Goal: Task Accomplishment & Management: Complete application form

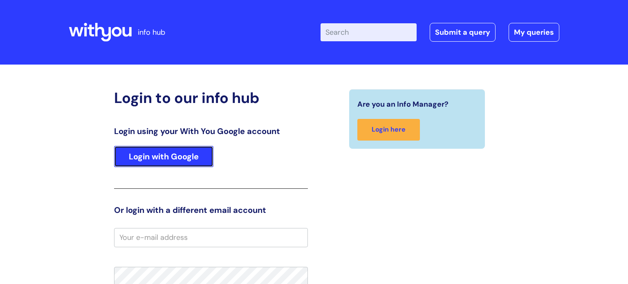
click at [164, 157] on link "Login with Google" at bounding box center [163, 156] width 99 height 21
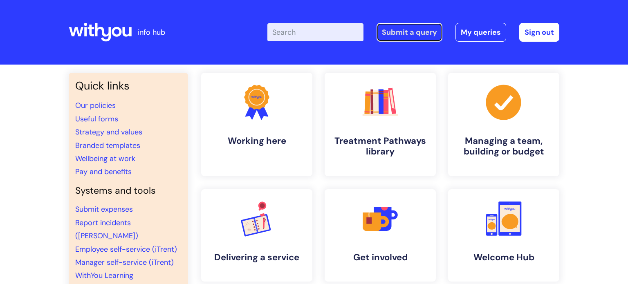
click at [396, 33] on link "Submit a query" at bounding box center [410, 32] width 66 height 19
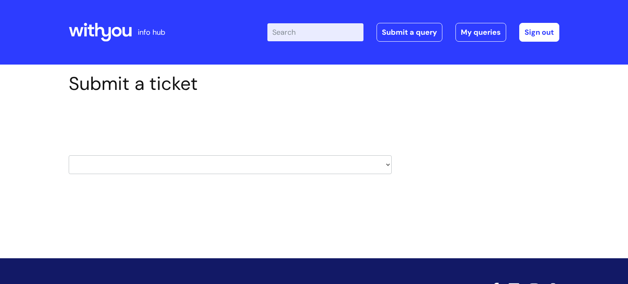
click at [192, 159] on select "HR / People IT and Support Clinical Drug Alerts Finance Accounts Data Support T…" at bounding box center [230, 164] width 323 height 19
select select "it_and_support"
click at [69, 155] on select "HR / People IT and Support Clinical Drug Alerts Finance Accounts Data Support T…" at bounding box center [230, 164] width 323 height 19
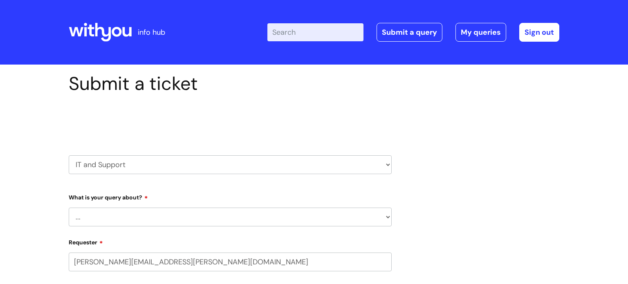
select select "80004157224"
click at [150, 212] on select "... Mobile Phone Reset & MFA Accounts, Starters and Leavers IT Hardware issue I…" at bounding box center [230, 217] width 323 height 19
select select "IT Hardware issue"
click at [69, 208] on select "... Mobile Phone Reset & MFA Accounts, Starters and Leavers IT Hardware issue I…" at bounding box center [230, 217] width 323 height 19
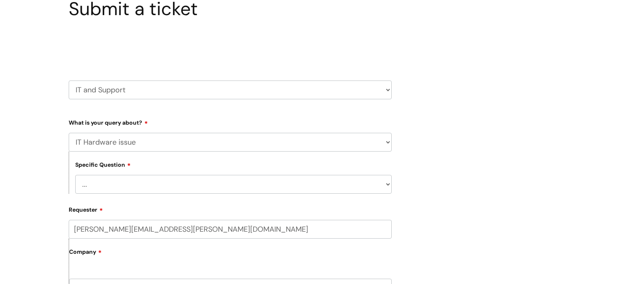
scroll to position [79, 0]
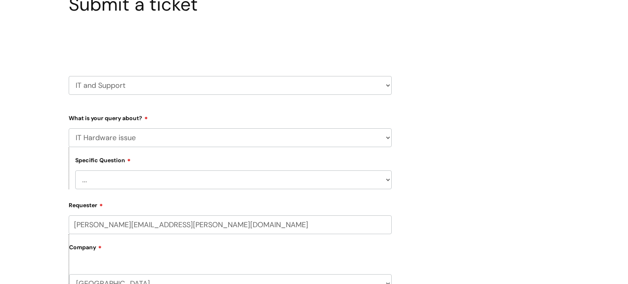
click at [156, 176] on select "... I need a new or replacement ... I’m waiting for new or replacement hardware…" at bounding box center [233, 179] width 316 height 19
select select "Problem with Laptop or Chromebook"
click at [75, 170] on select "... I need a new or replacement ... I’m waiting for new or replacement hardware…" at bounding box center [233, 179] width 316 height 19
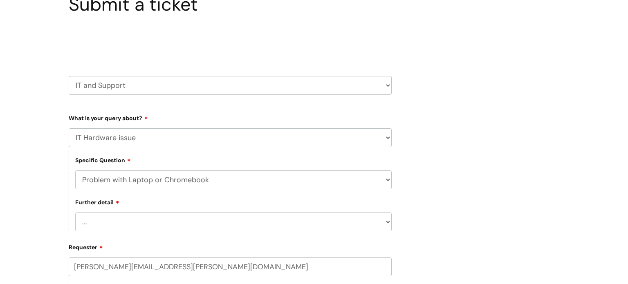
click at [172, 225] on select "... I’ve no sound / microphone I’ve got no internet or wifi I’ve got no camera …" at bounding box center [233, 222] width 316 height 19
select select "I’ve got a display issue"
click at [75, 213] on select "... I’ve no sound / microphone I’ve got no internet or wifi I’ve got no camera …" at bounding box center [233, 222] width 316 height 19
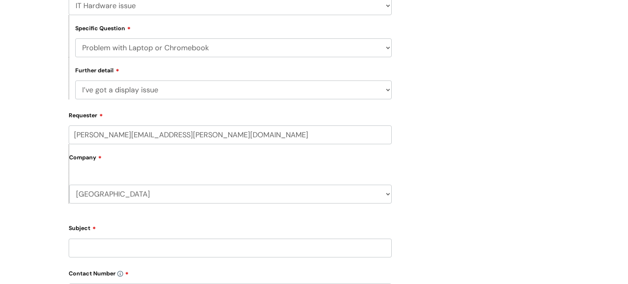
scroll to position [213, 0]
click at [115, 242] on input "Subject" at bounding box center [230, 247] width 323 height 19
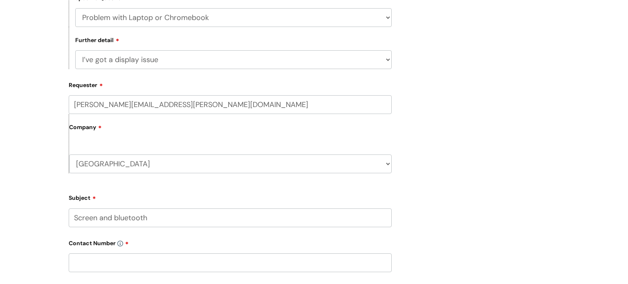
scroll to position [244, 0]
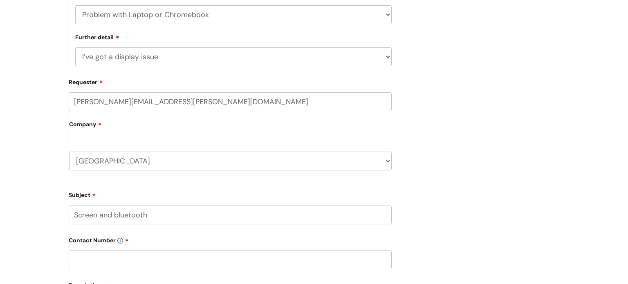
type input "Screen and bluetooth"
click at [107, 251] on input "text" at bounding box center [230, 260] width 323 height 19
type input "07966562465"
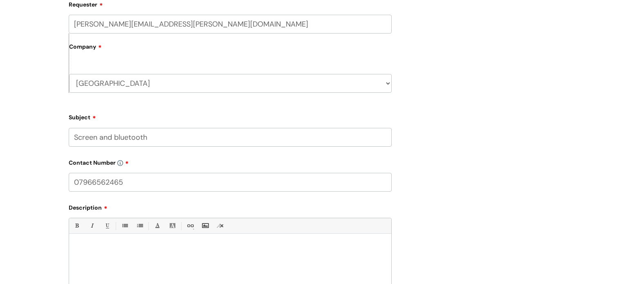
scroll to position [396, 0]
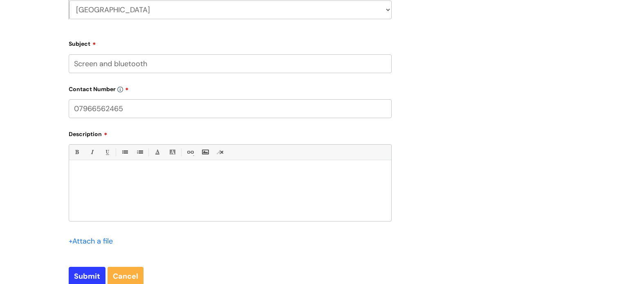
click at [128, 182] on div at bounding box center [230, 193] width 322 height 56
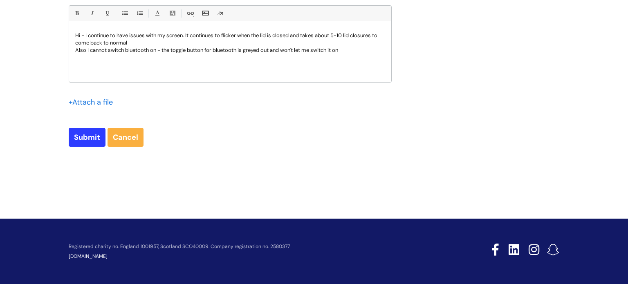
scroll to position [535, 0]
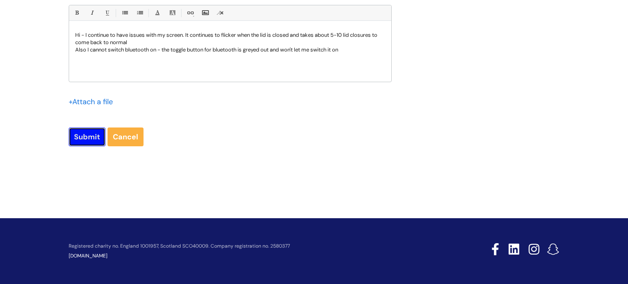
click at [80, 137] on input "Submit" at bounding box center [87, 137] width 37 height 19
type input "Please Wait..."
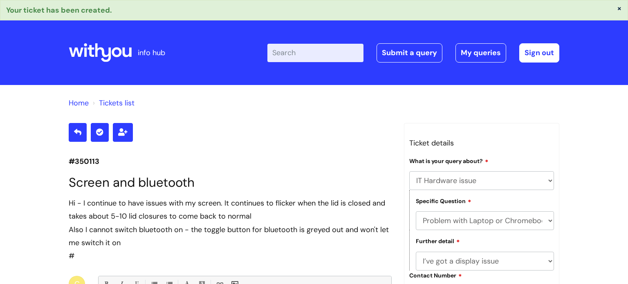
select select "IT Hardware issue"
select select "Problem with Laptop or Chromebook"
select select "I’ve got a display issue"
